Goal: Task Accomplishment & Management: Use online tool/utility

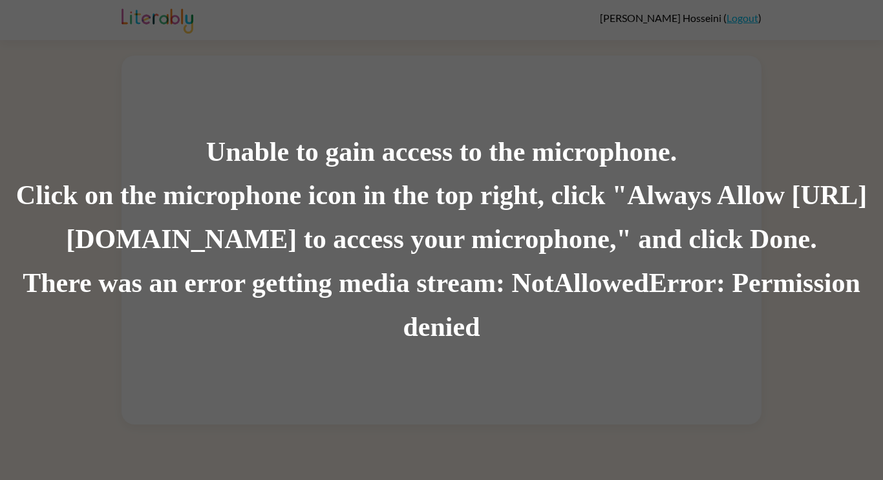
click at [379, 195] on div "Click on the microphone icon in the top right, click "Always Allow [URL][DOMAIN…" at bounding box center [441, 219] width 883 height 88
click at [466, 305] on div "There was an error getting media stream: NotAllowedError: Permission denied" at bounding box center [441, 306] width 883 height 88
click at [420, 281] on div "There was an error getting media stream: NotAllowedError: Permission denied" at bounding box center [441, 306] width 883 height 88
click at [567, 219] on div "Click on the microphone icon in the top right, click "Always Allow [URL][DOMAIN…" at bounding box center [441, 219] width 883 height 88
click at [576, 381] on div "Unable to gain access to the microphone. Click on the microphone icon in the to…" at bounding box center [441, 240] width 883 height 480
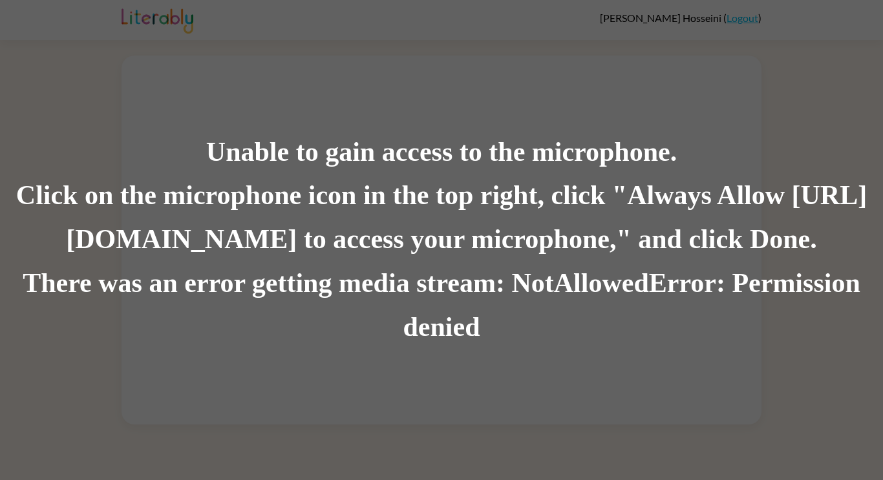
click at [706, 26] on div "Unable to gain access to the microphone. Click on the microphone icon in the to…" at bounding box center [441, 240] width 883 height 480
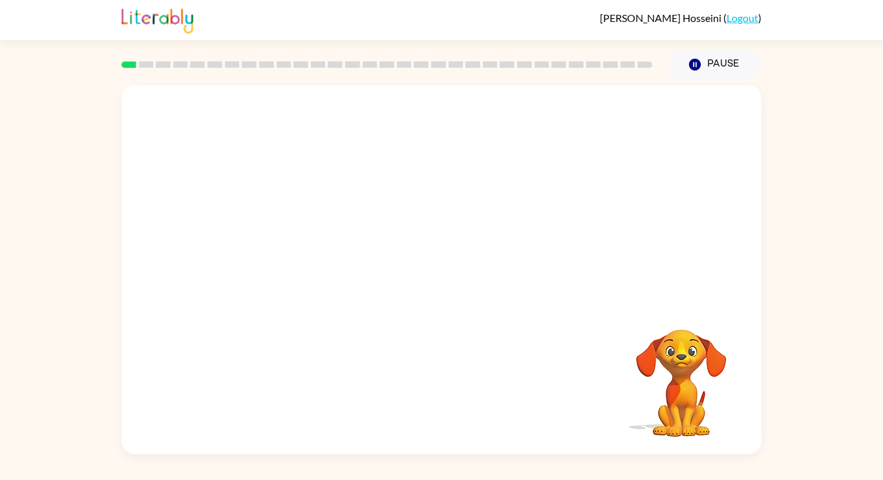
click at [443, 83] on div at bounding box center [387, 64] width 546 height 45
click at [427, 249] on div at bounding box center [442, 269] width 640 height 369
click at [434, 261] on button "button" at bounding box center [441, 276] width 83 height 47
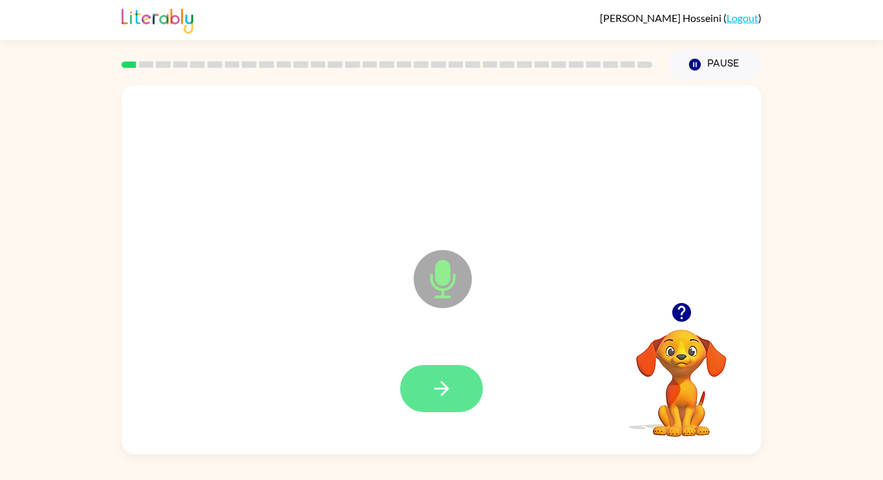
click at [441, 384] on icon "button" at bounding box center [442, 388] width 23 height 23
click at [441, 388] on icon "button" at bounding box center [441, 388] width 15 height 15
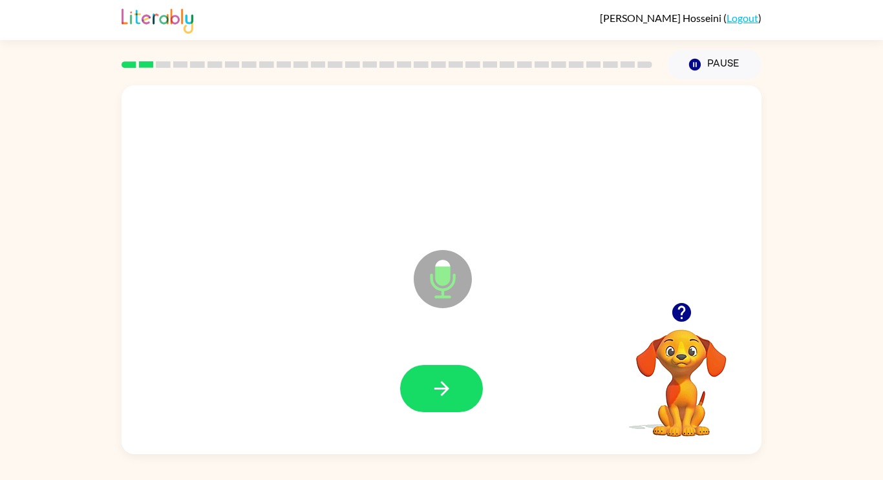
click at [441, 388] on icon "button" at bounding box center [441, 388] width 15 height 15
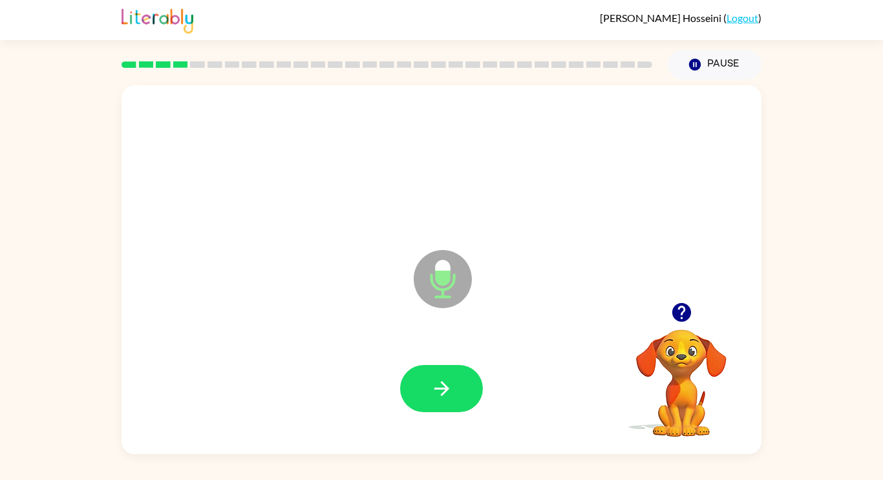
click at [441, 388] on icon "button" at bounding box center [441, 388] width 15 height 15
click at [440, 397] on icon "button" at bounding box center [442, 388] width 23 height 23
click at [437, 377] on icon "button" at bounding box center [442, 388] width 23 height 23
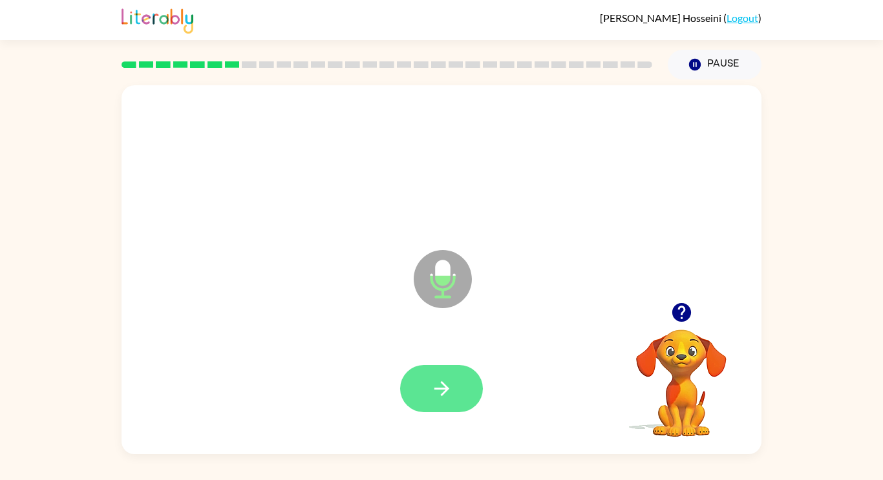
click at [436, 365] on button "button" at bounding box center [441, 388] width 83 height 47
click at [440, 388] on icon "button" at bounding box center [441, 388] width 15 height 15
click at [432, 374] on button "button" at bounding box center [441, 388] width 83 height 47
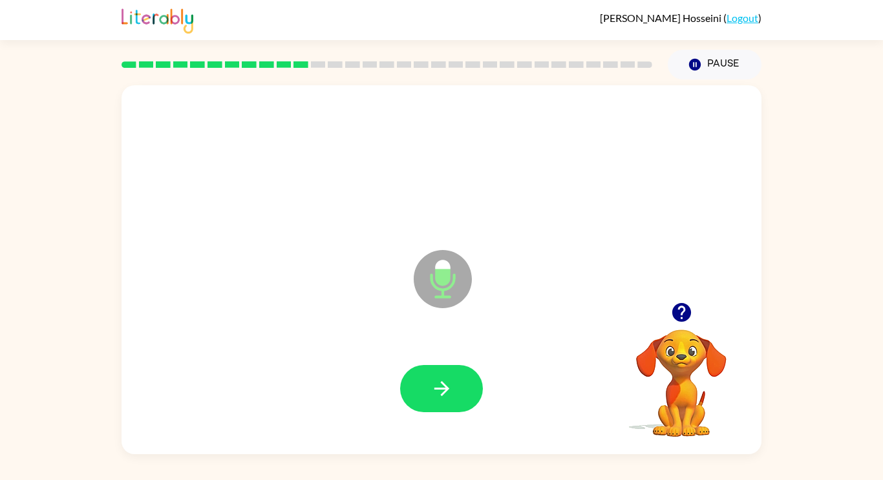
click at [432, 374] on button "button" at bounding box center [441, 388] width 83 height 47
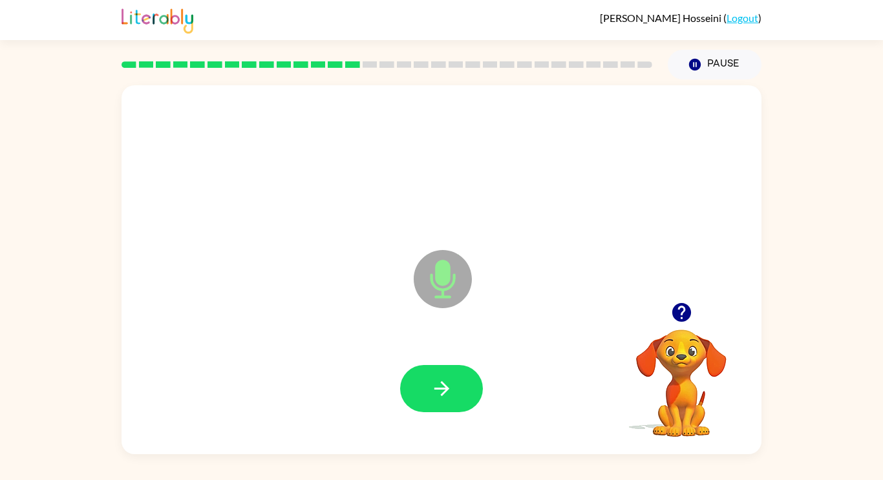
click at [432, 374] on button "button" at bounding box center [441, 388] width 83 height 47
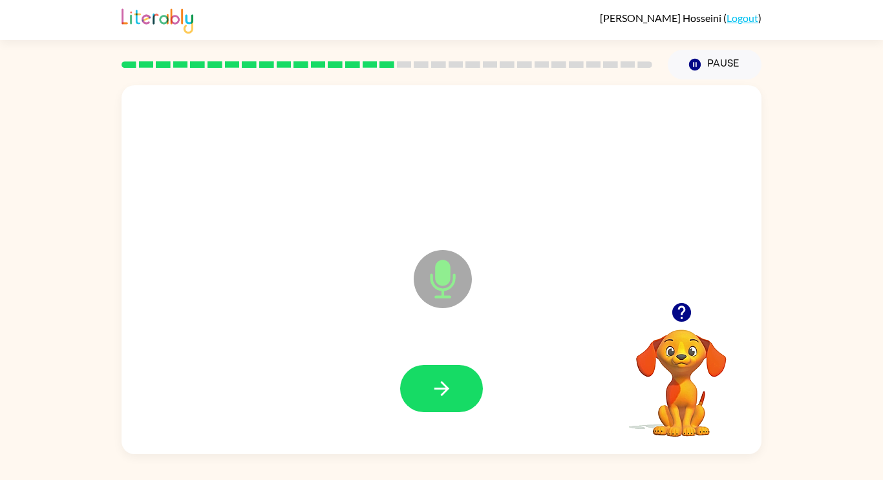
click at [432, 374] on button "button" at bounding box center [441, 388] width 83 height 47
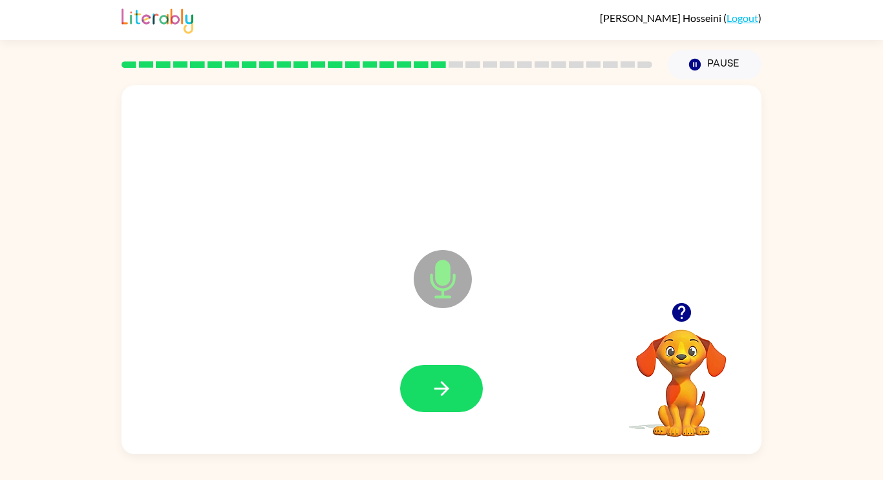
click at [432, 374] on button "button" at bounding box center [441, 388] width 83 height 47
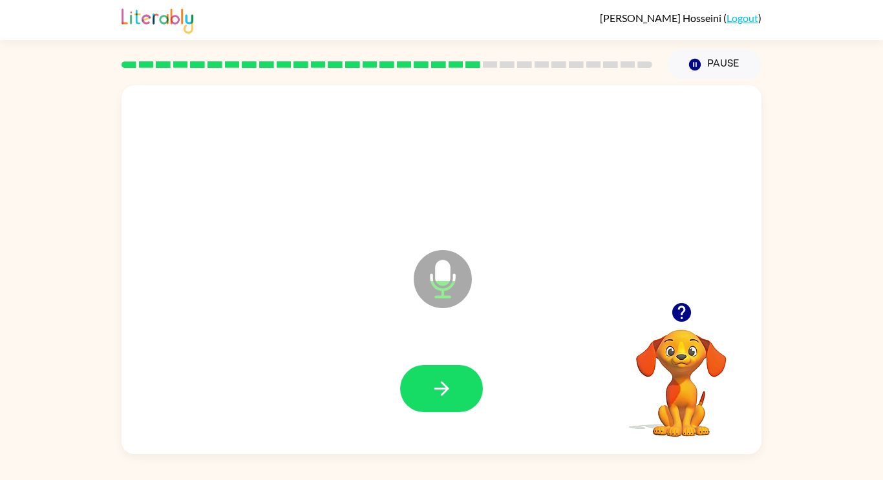
click at [432, 374] on button "button" at bounding box center [441, 388] width 83 height 47
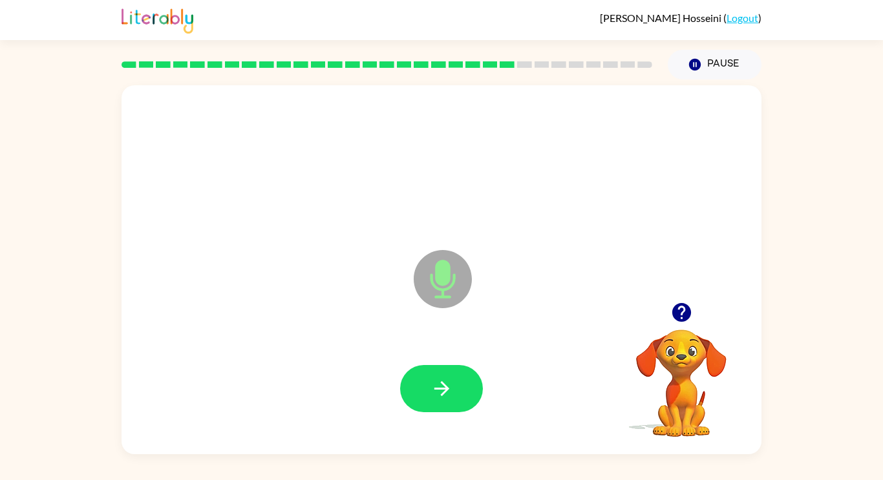
click at [432, 374] on button "button" at bounding box center [441, 388] width 83 height 47
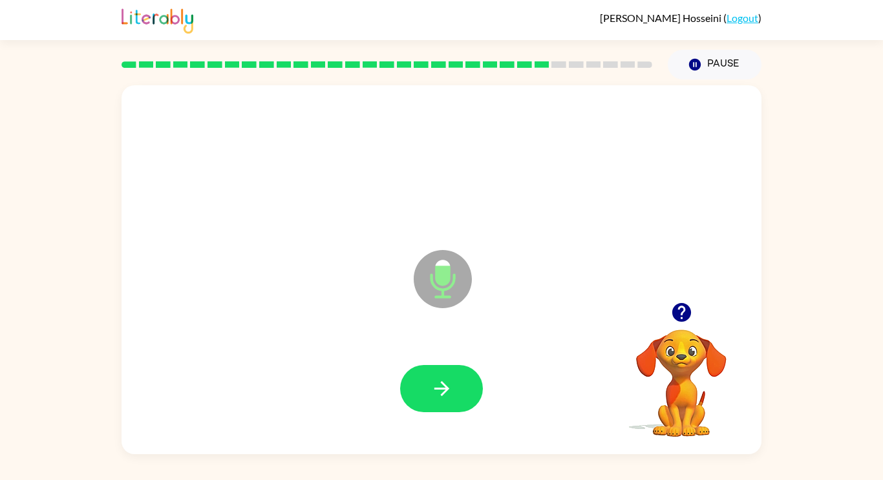
click at [432, 374] on button "button" at bounding box center [441, 388] width 83 height 47
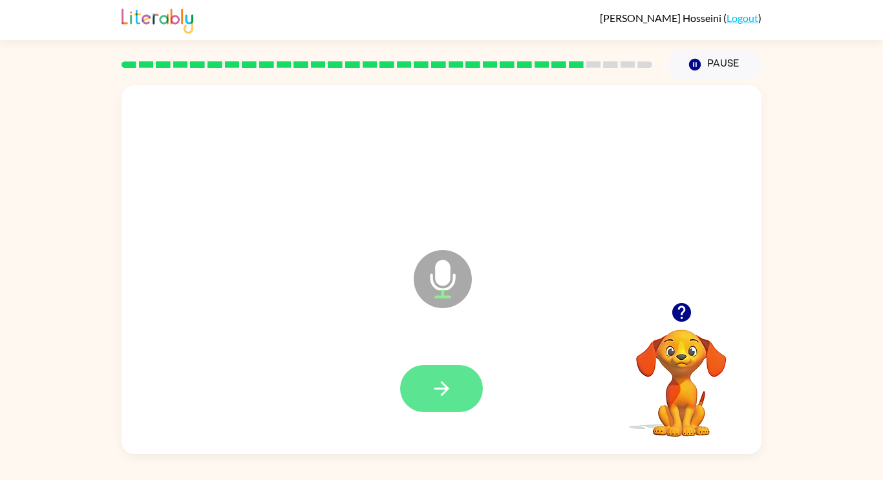
click at [460, 386] on button "button" at bounding box center [441, 388] width 83 height 47
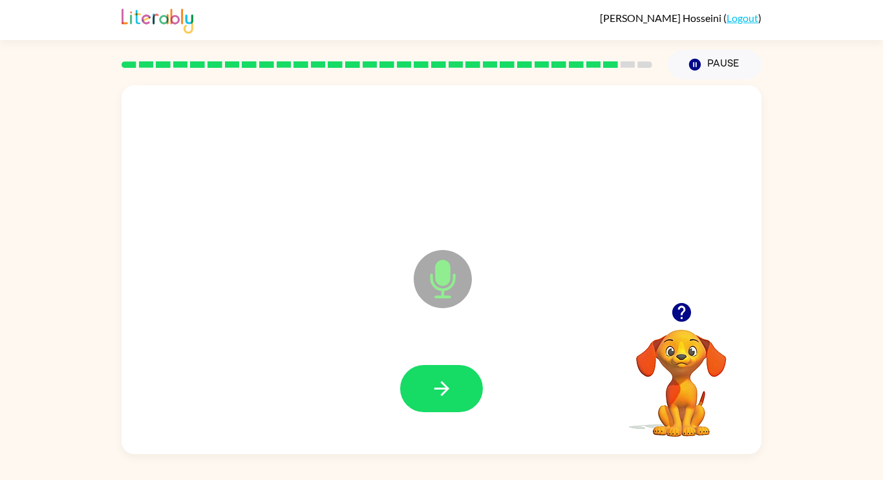
click at [460, 386] on button "button" at bounding box center [441, 388] width 83 height 47
